Goal: Check status: Check status

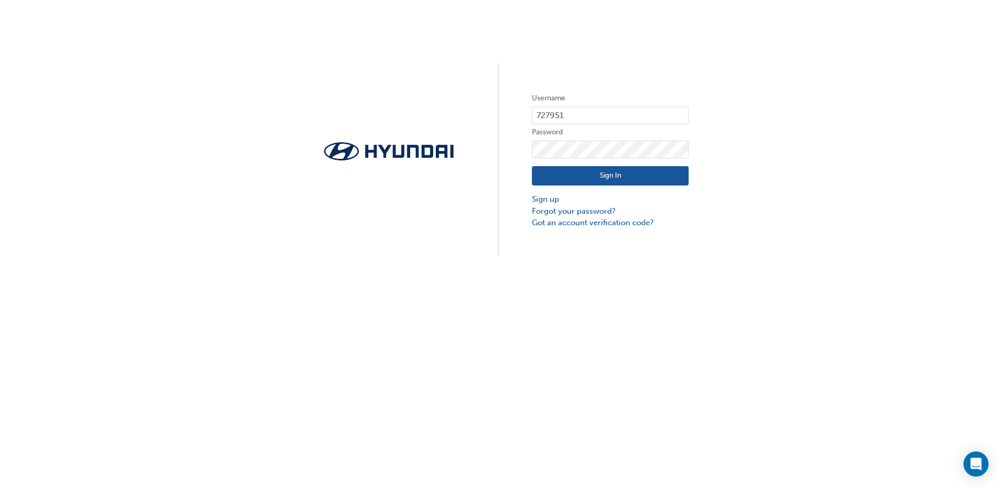
click at [567, 173] on button "Sign In" at bounding box center [610, 176] width 157 height 20
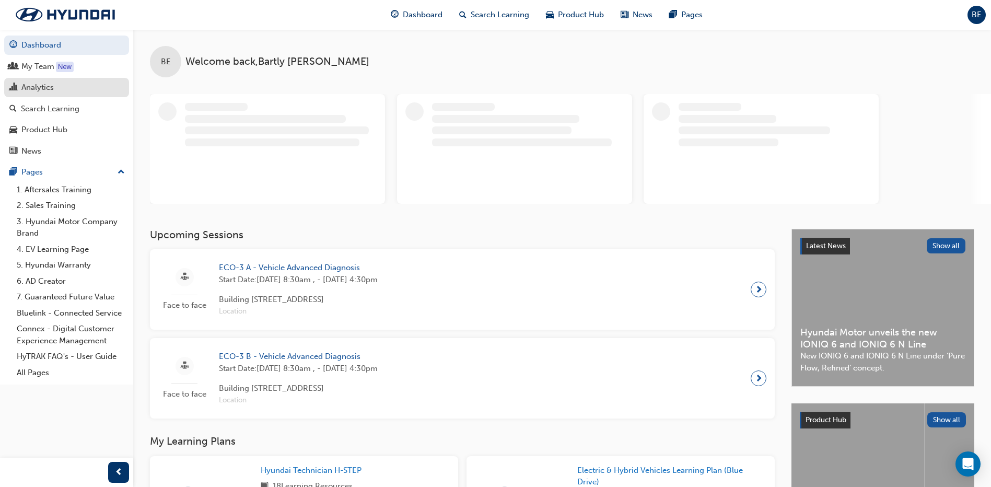
click at [23, 85] on div "Analytics" at bounding box center [37, 88] width 32 height 12
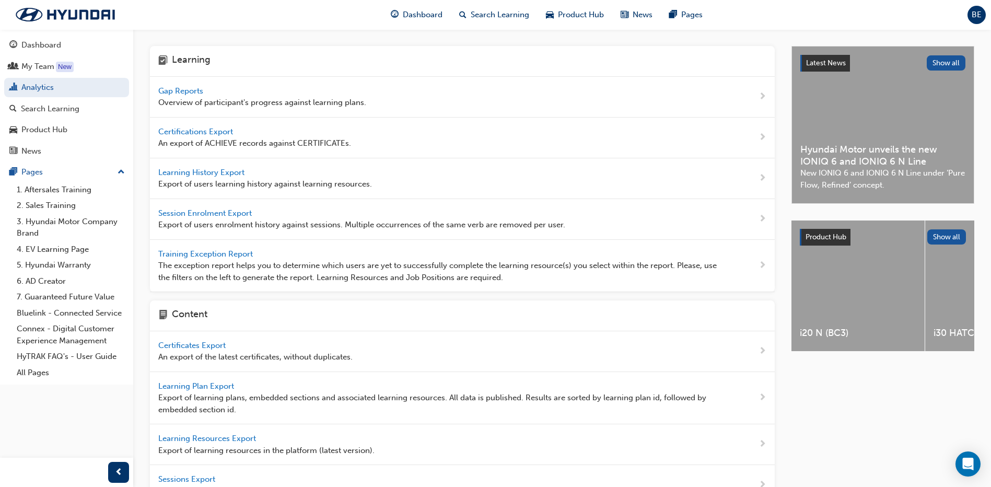
click at [186, 93] on span "Gap Reports" at bounding box center [181, 90] width 47 height 9
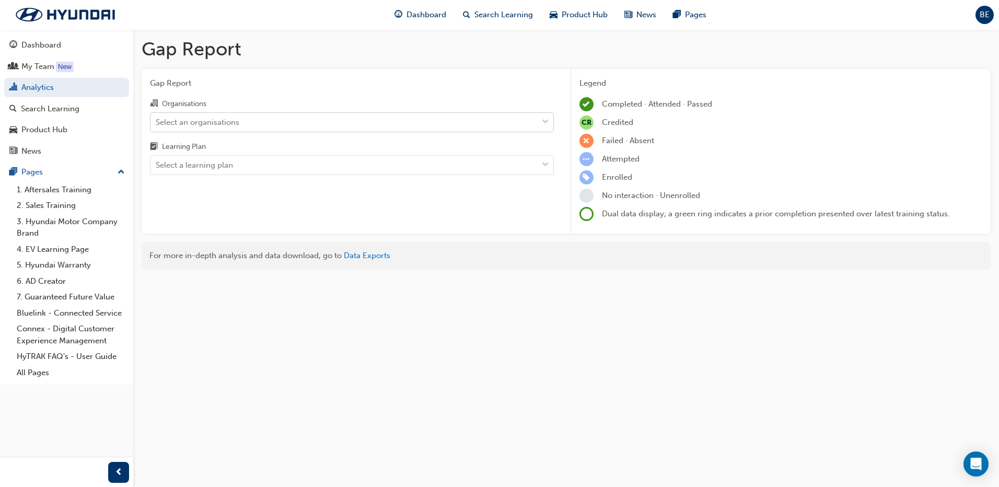
click at [194, 121] on div "Select an organisations" at bounding box center [198, 122] width 84 height 12
click at [157, 121] on input "Organisations Select an organisations" at bounding box center [156, 121] width 1 height 9
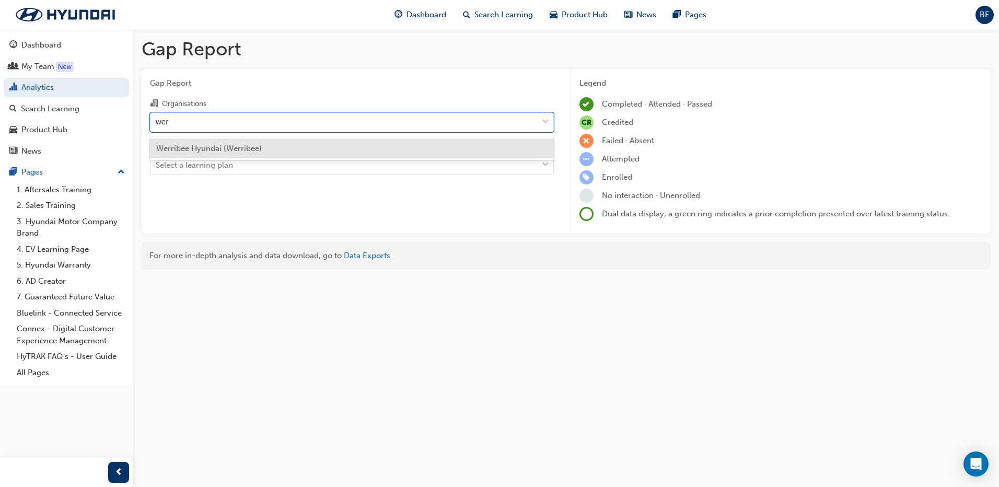
type input "werr"
click at [209, 147] on span "Werribee Hyundai (Werribee)" at bounding box center [209, 148] width 106 height 9
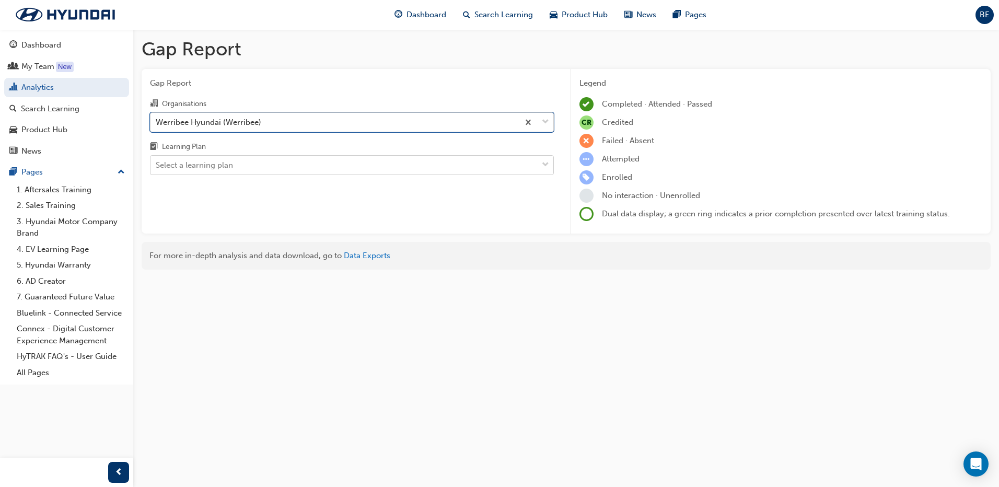
click at [215, 170] on div "Select a learning plan" at bounding box center [194, 165] width 77 height 12
click at [157, 169] on input "Learning Plan Select a learning plan" at bounding box center [156, 164] width 1 height 9
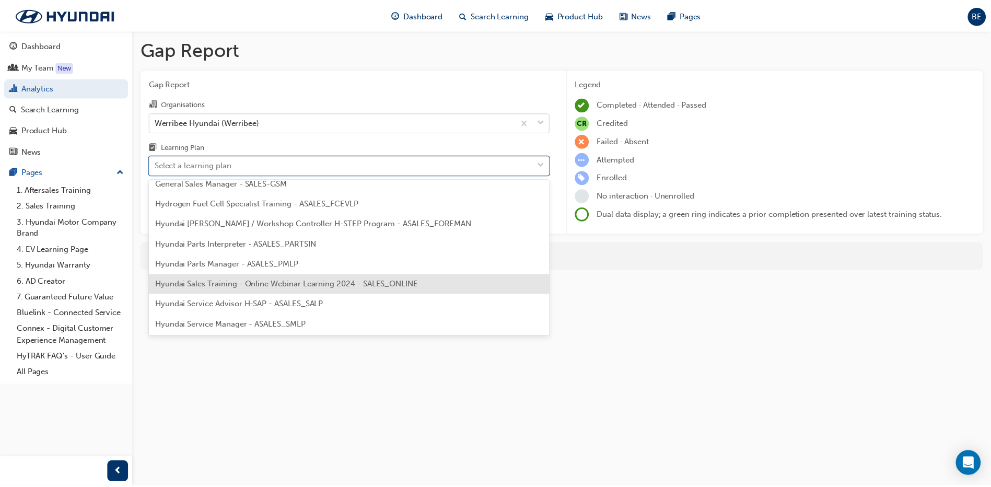
scroll to position [261, 0]
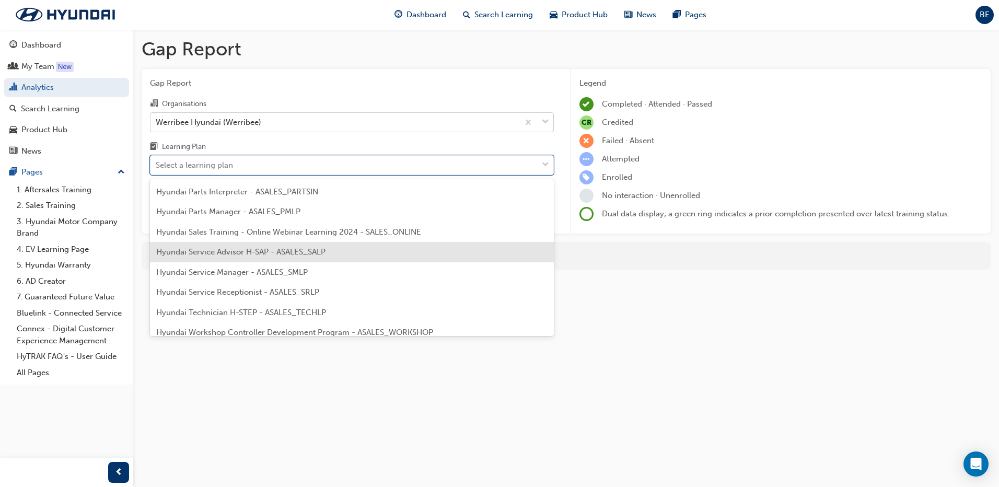
click at [240, 249] on span "Hyundai Service Advisor H-SAP - ASALES_SALP" at bounding box center [240, 251] width 169 height 9
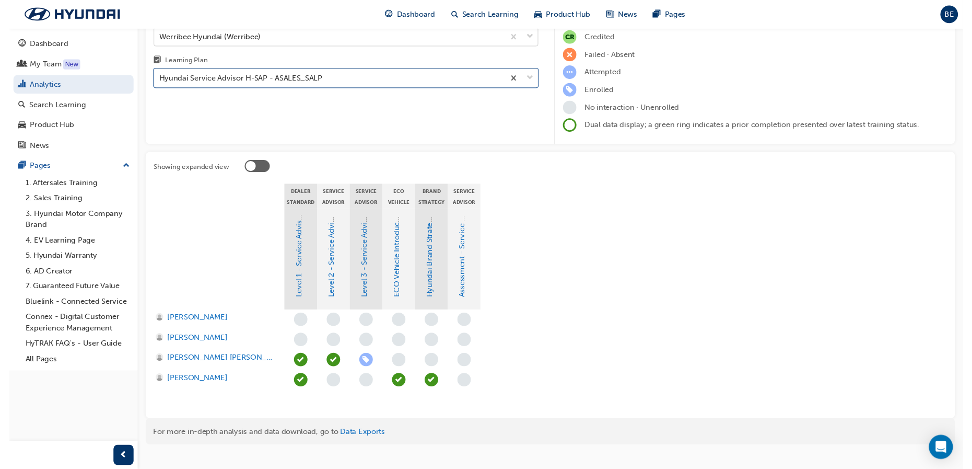
scroll to position [101, 0]
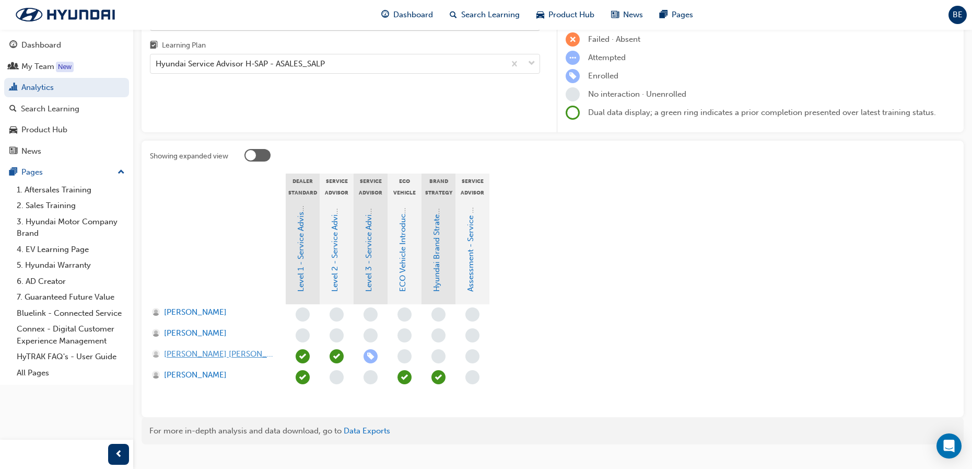
click at [219, 358] on span "Jason Lee Chung" at bounding box center [220, 354] width 112 height 12
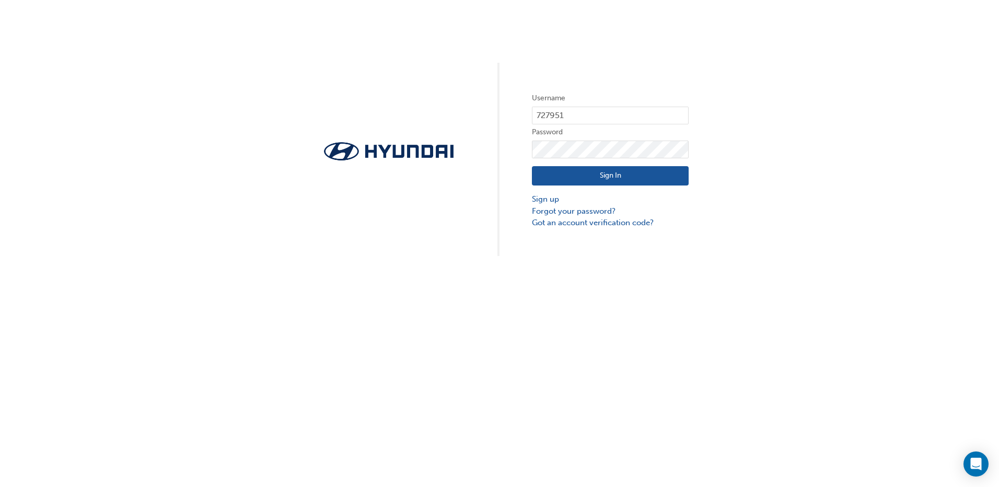
click at [585, 176] on button "Sign In" at bounding box center [610, 176] width 157 height 20
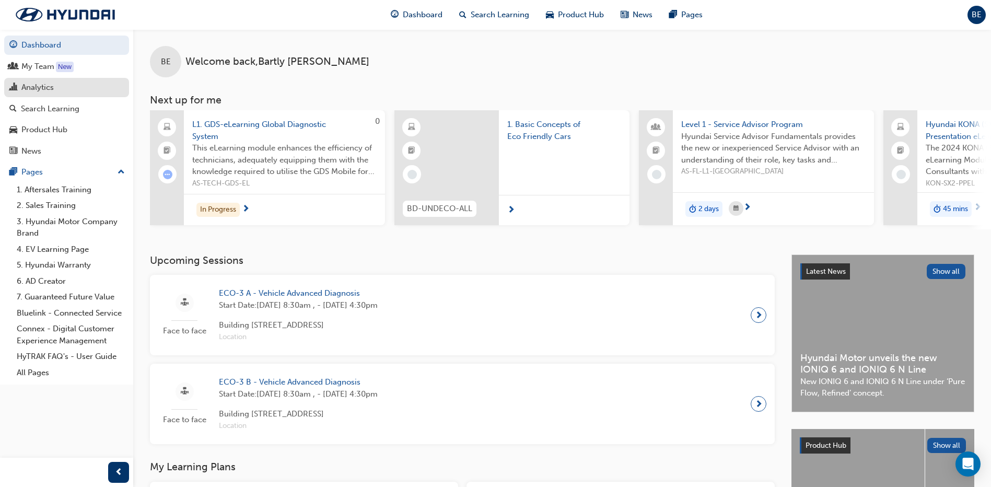
click at [32, 91] on div "Analytics" at bounding box center [37, 88] width 32 height 12
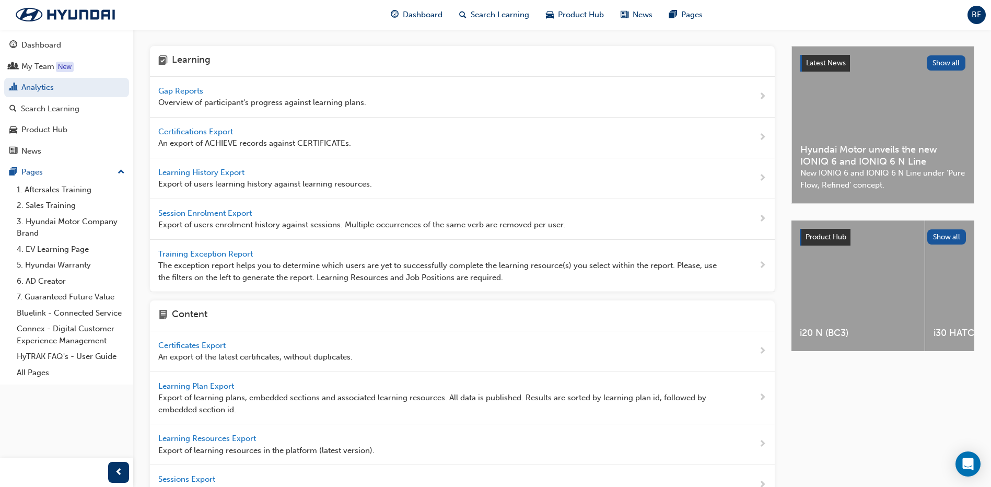
click at [170, 92] on span "Gap Reports" at bounding box center [181, 90] width 47 height 9
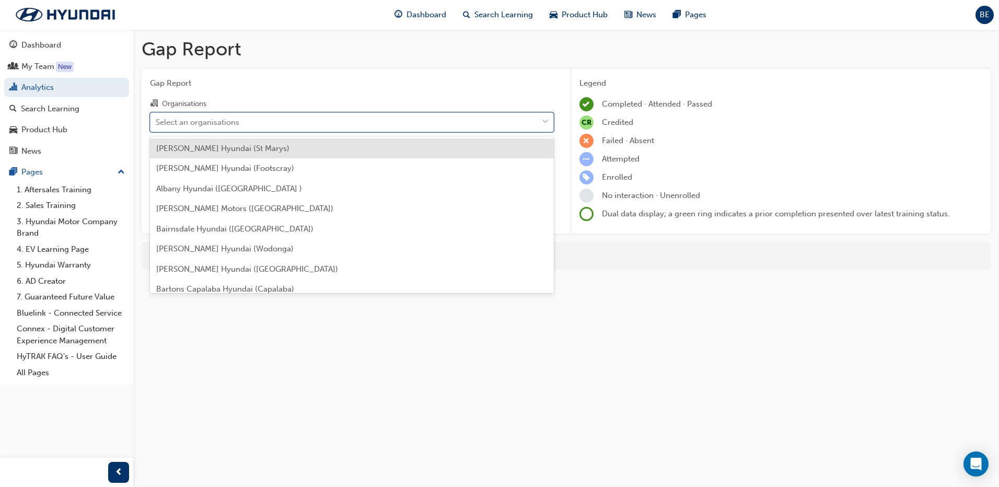
click at [170, 121] on div "Select an organisations" at bounding box center [198, 122] width 84 height 12
click at [157, 121] on input "Organisations option [PERSON_NAME] Hyundai (St Marys) focused, 1 of 182. 182 re…" at bounding box center [156, 121] width 1 height 9
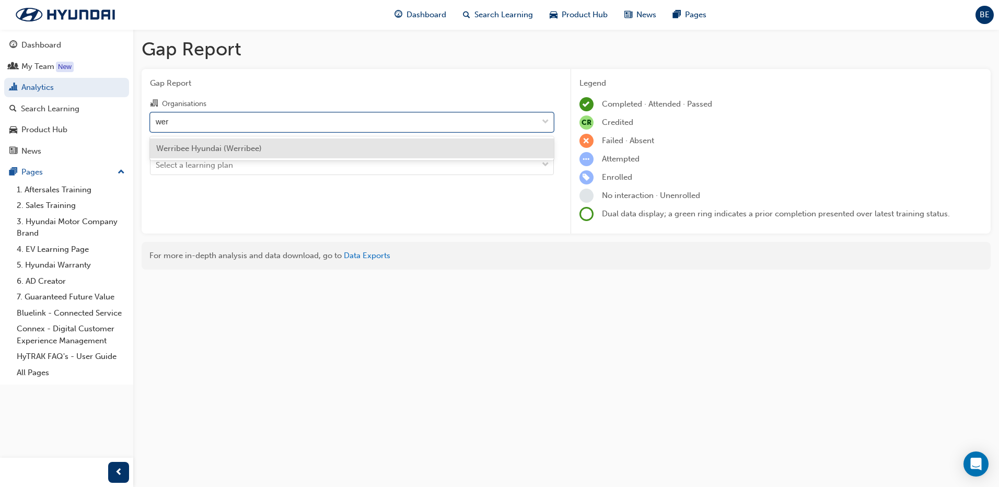
type input "werr"
click at [204, 147] on span "Werribee Hyundai (Werribee)" at bounding box center [209, 148] width 106 height 9
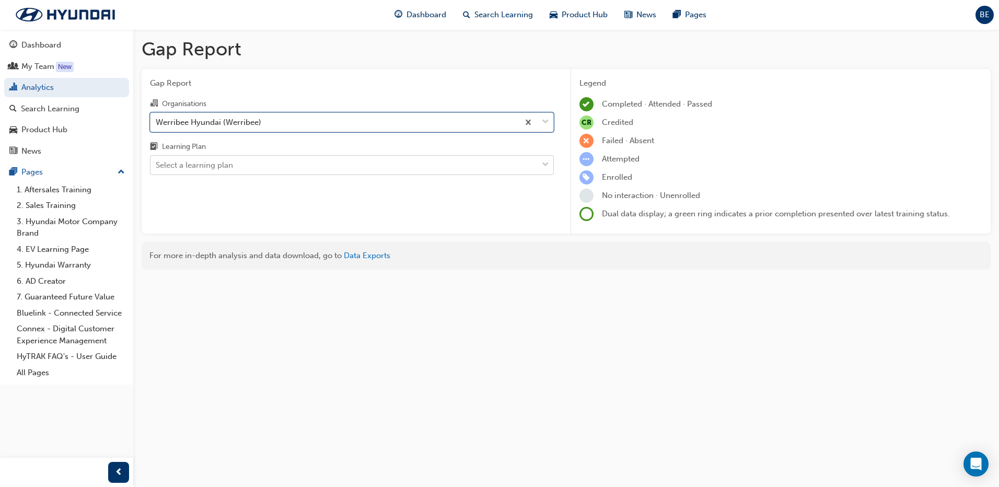
click at [236, 169] on div "Select a learning plan" at bounding box center [343, 165] width 387 height 18
click at [157, 169] on input "Learning Plan Select a learning plan" at bounding box center [156, 164] width 1 height 9
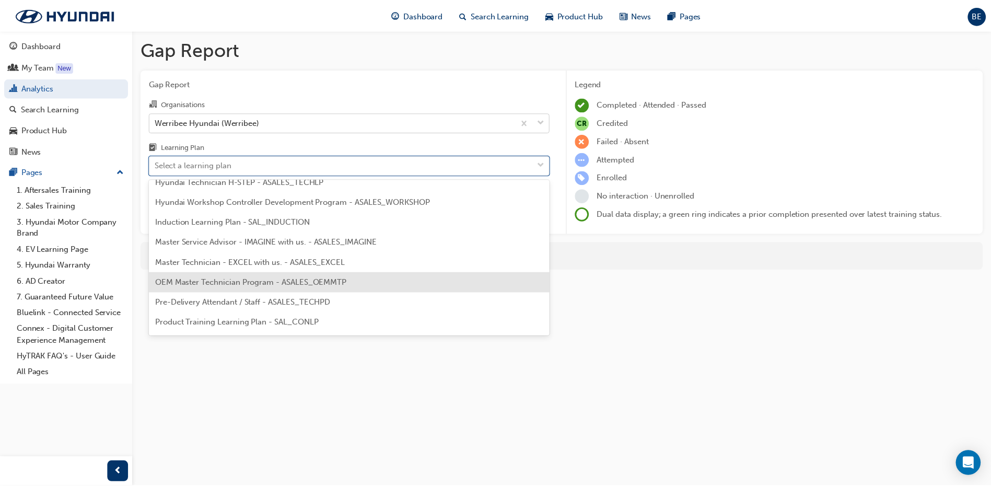
scroll to position [367, 0]
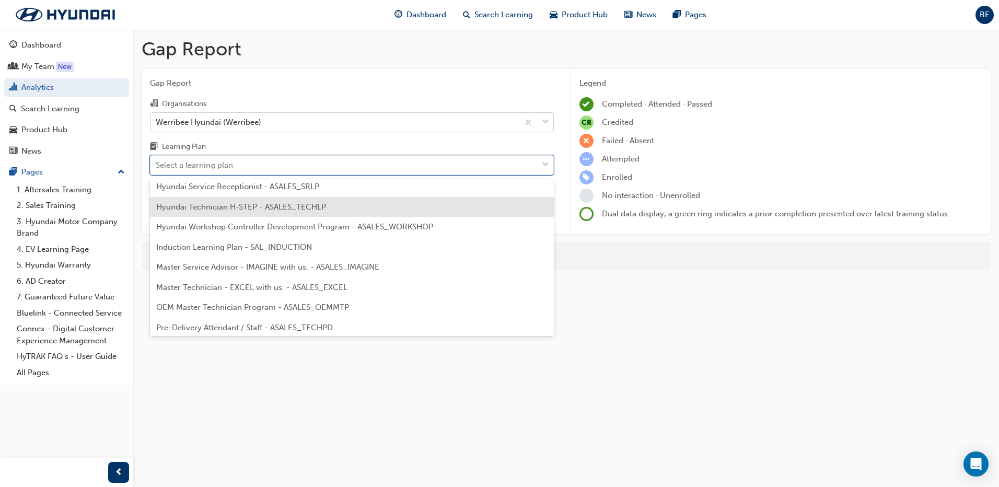
click at [258, 212] on div "Hyundai Technician H-STEP - ASALES_TECHLP" at bounding box center [352, 207] width 404 height 20
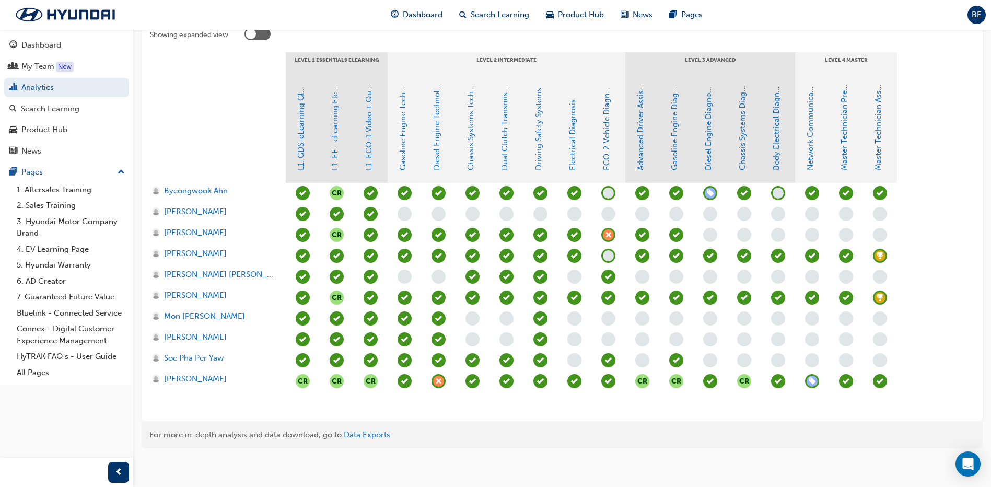
scroll to position [227, 0]
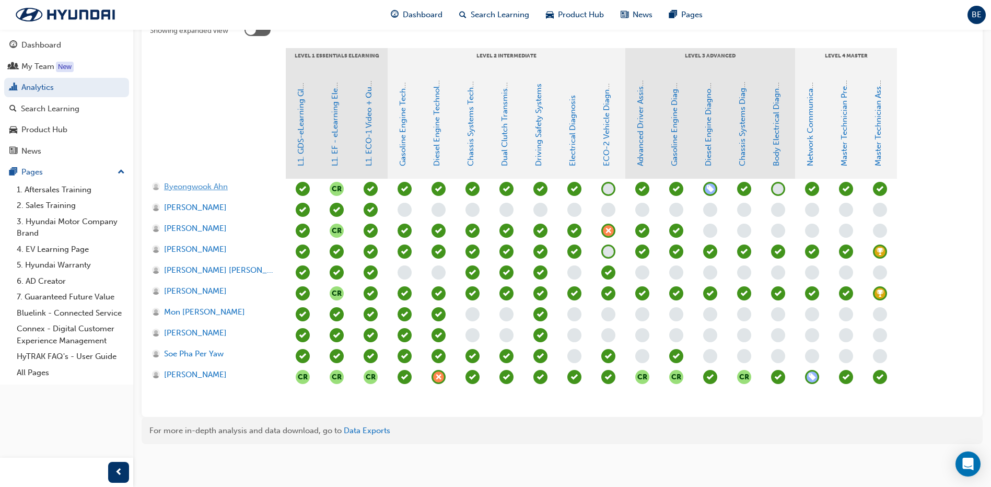
click at [205, 185] on span "Byeongwook Ahn" at bounding box center [196, 187] width 64 height 12
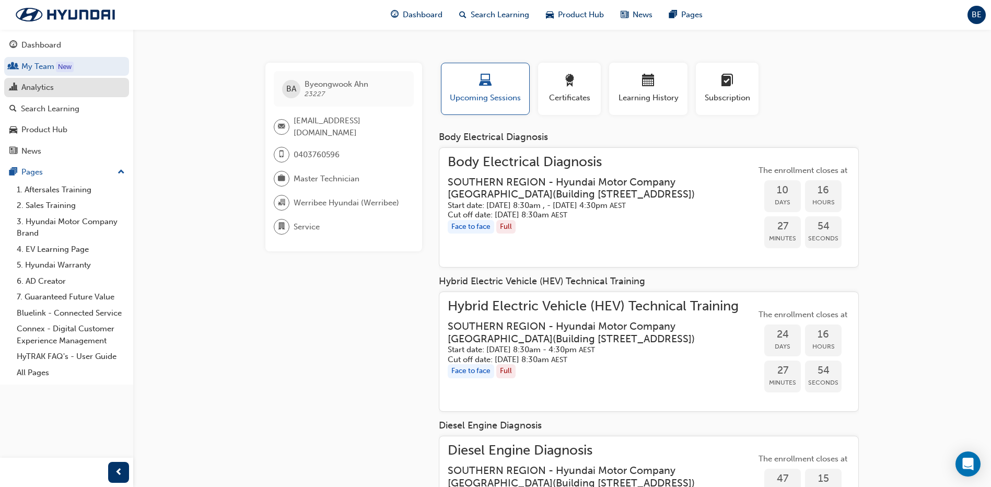
click at [33, 87] on div "Analytics" at bounding box center [37, 88] width 32 height 12
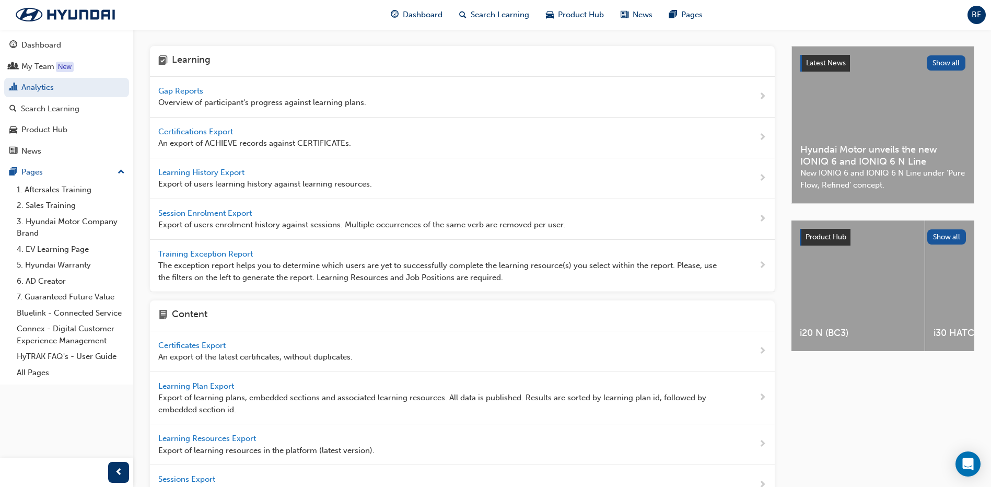
click at [158, 92] on span "Gap Reports" at bounding box center [181, 90] width 47 height 9
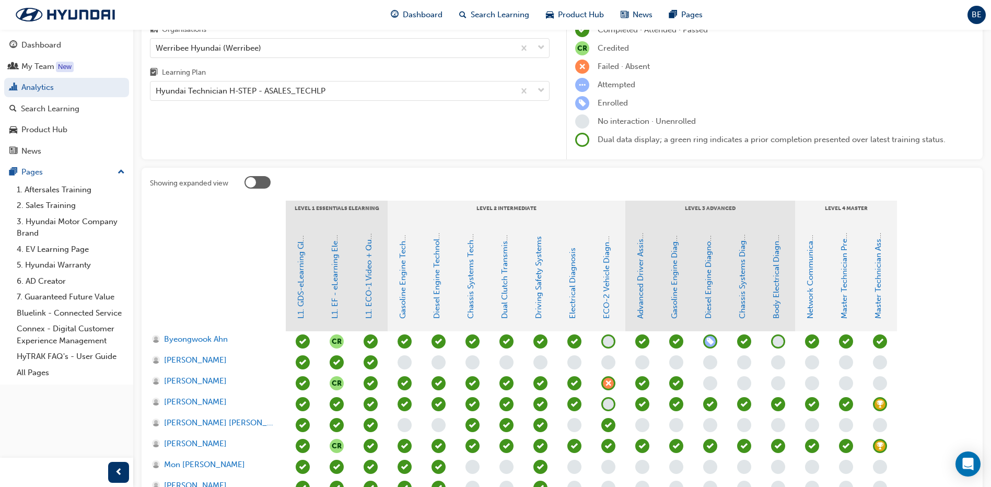
scroll to position [157, 0]
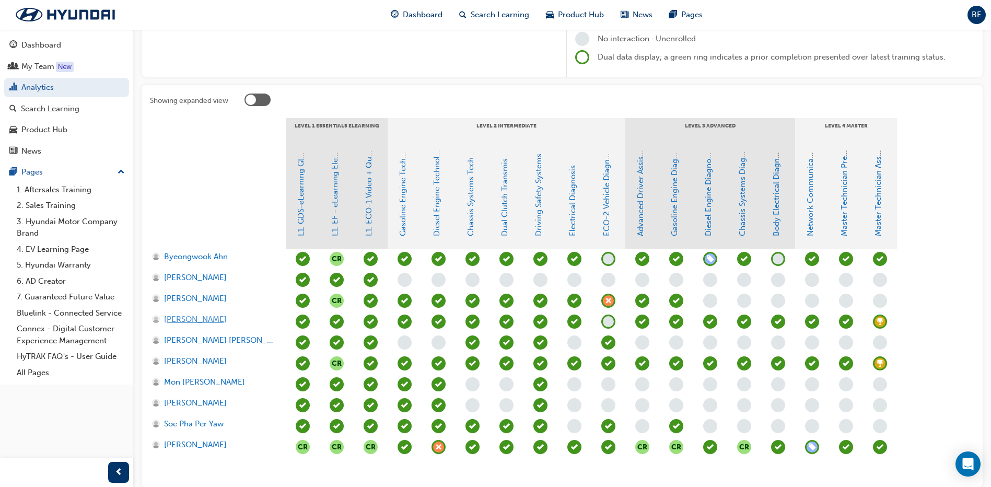
click at [178, 322] on span "[PERSON_NAME]" at bounding box center [195, 320] width 63 height 12
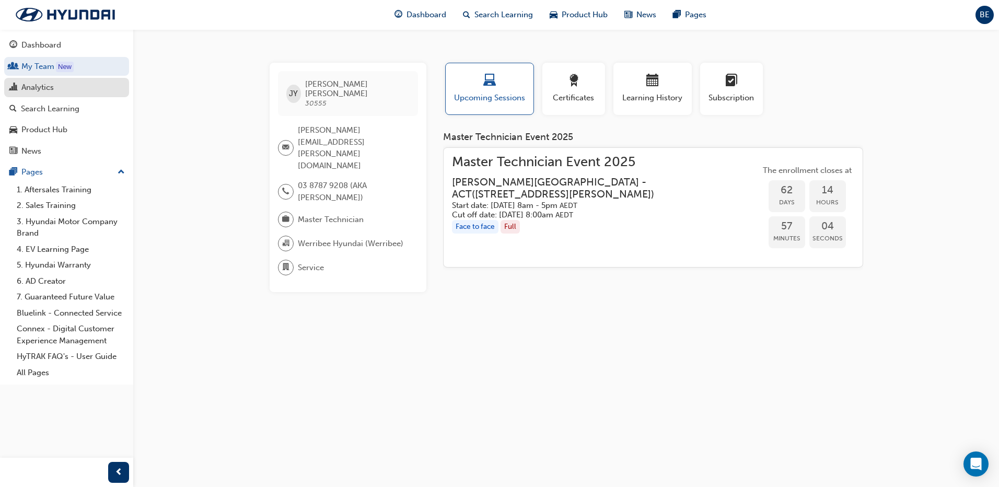
click at [35, 86] on div "Analytics" at bounding box center [37, 88] width 32 height 12
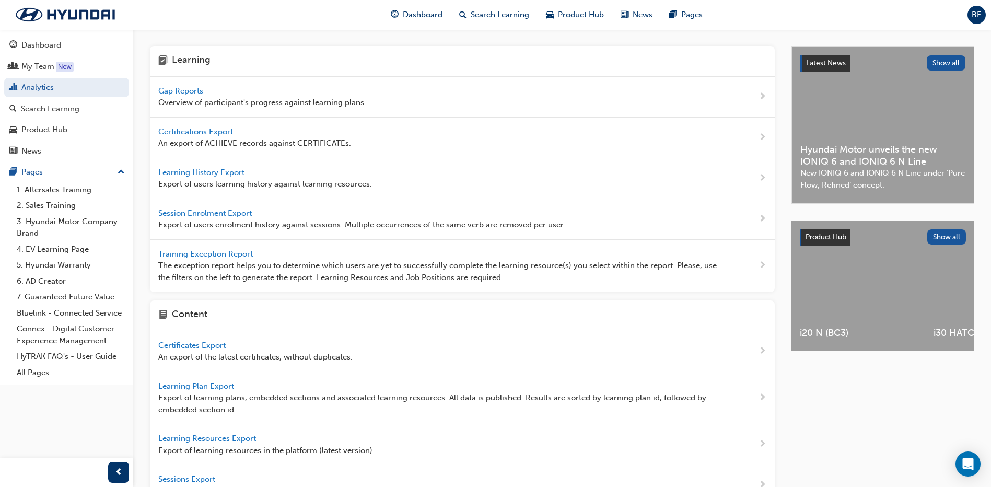
click at [173, 91] on span "Gap Reports" at bounding box center [181, 90] width 47 height 9
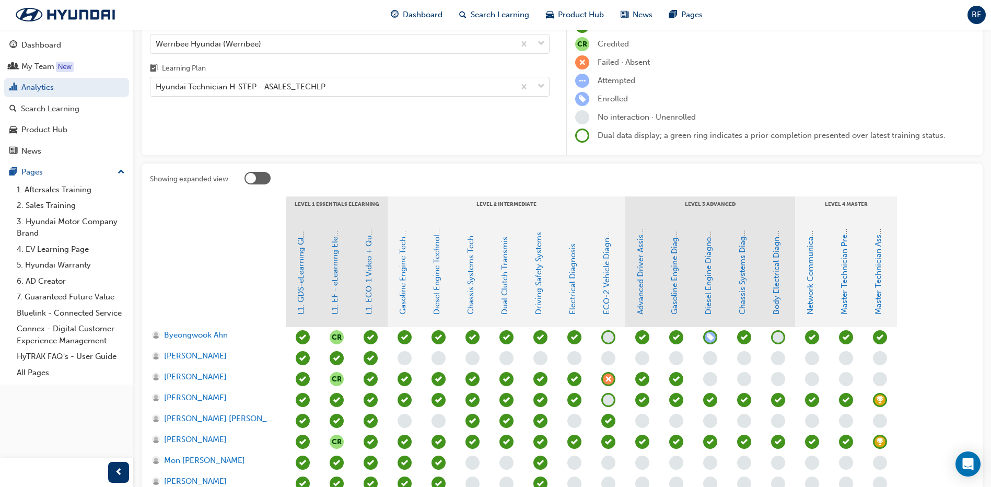
scroll to position [157, 0]
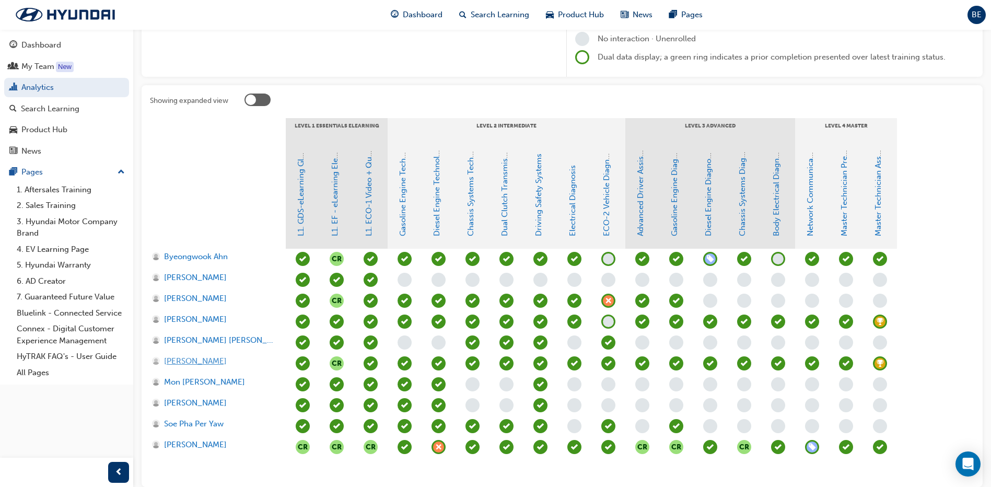
click at [188, 362] on span "[PERSON_NAME]" at bounding box center [195, 361] width 63 height 12
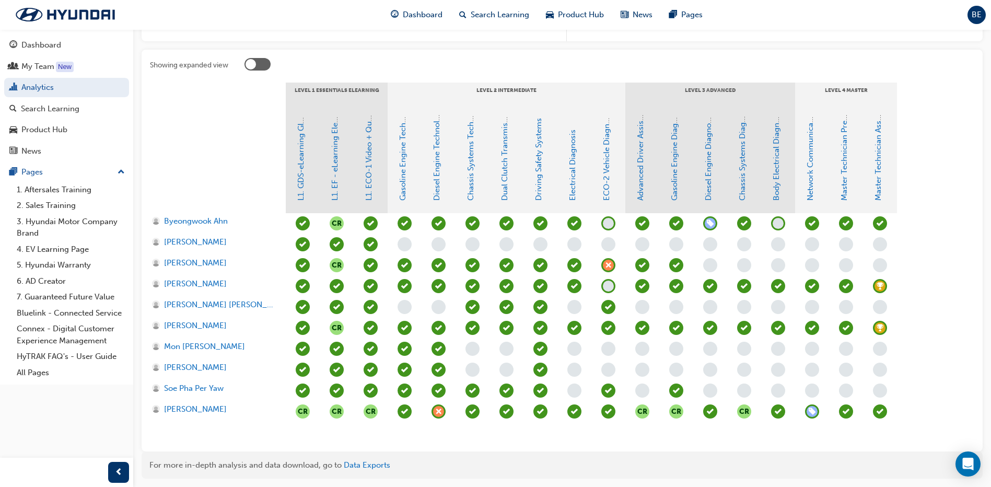
scroll to position [209, 0]
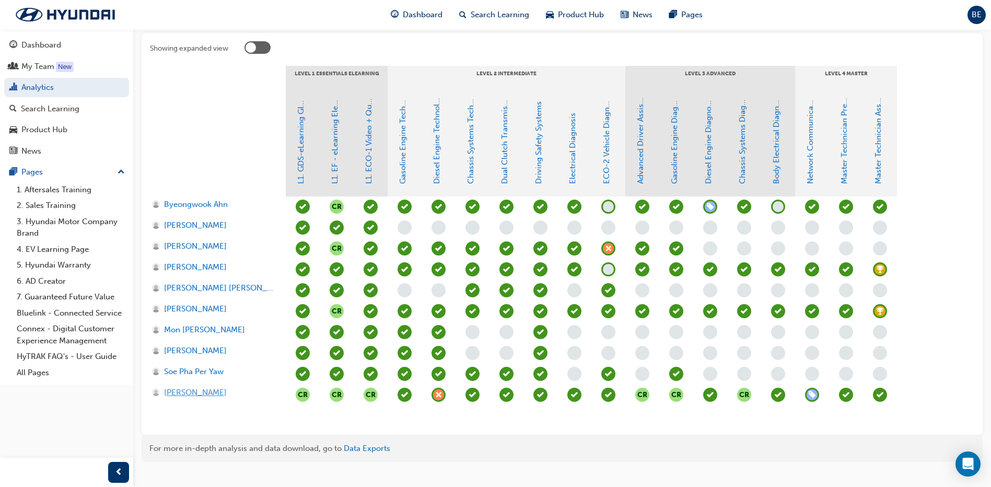
click at [202, 392] on span "[PERSON_NAME]" at bounding box center [195, 393] width 63 height 12
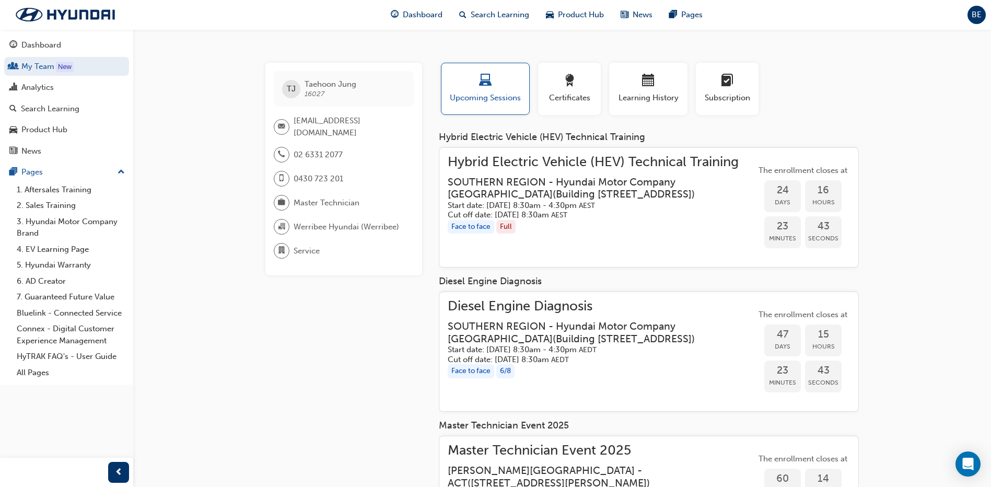
click at [264, 413] on div "[PERSON_NAME] 16027 [EMAIL_ADDRESS][DOMAIN_NAME] 02 6331 2077 0430 723 201 Mast…" at bounding box center [562, 386] width 627 height 646
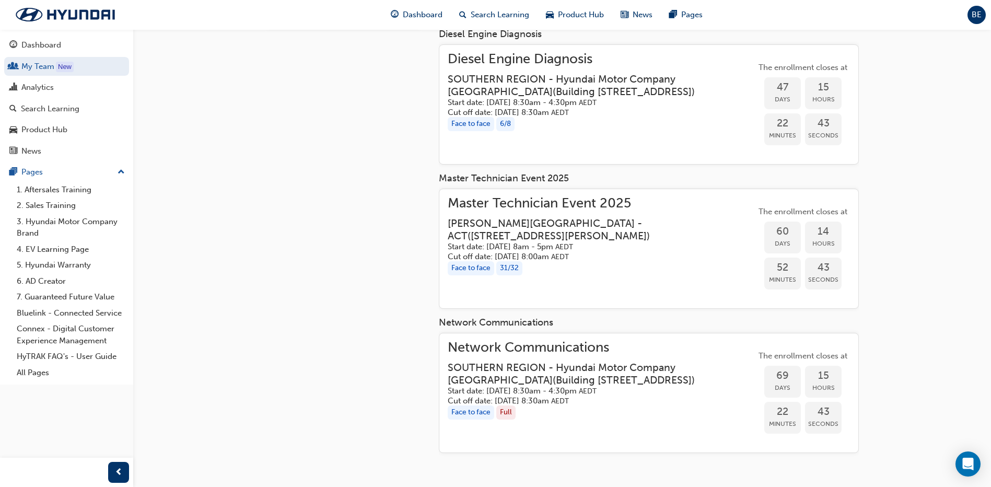
scroll to position [248, 0]
click at [33, 85] on div "Analytics" at bounding box center [37, 88] width 32 height 12
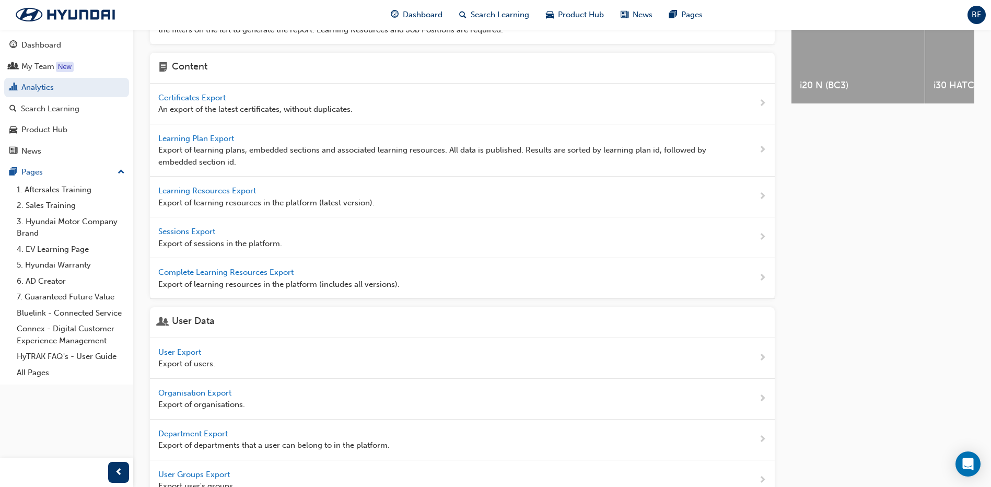
click at [191, 99] on span "Certificates Export" at bounding box center [193, 97] width 70 height 9
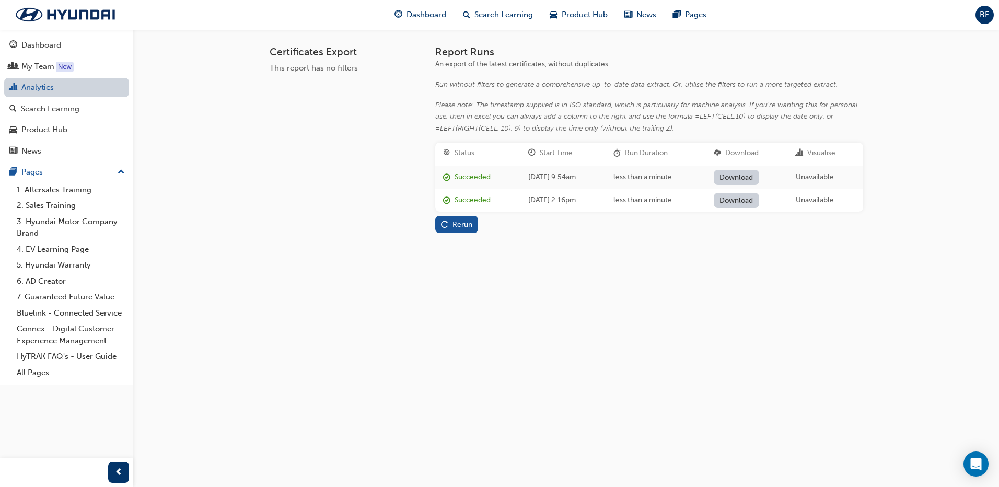
click at [41, 83] on link "Analytics" at bounding box center [66, 87] width 125 height 19
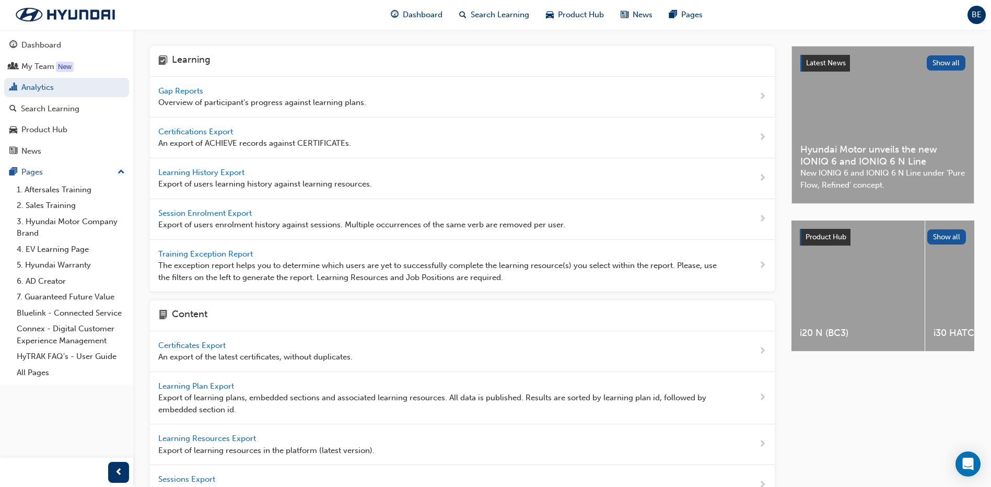
click at [178, 92] on span "Gap Reports" at bounding box center [181, 90] width 47 height 9
